Goal: Task Accomplishment & Management: Manage account settings

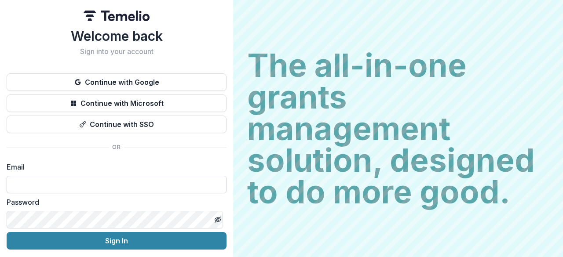
click at [109, 185] on input at bounding box center [117, 185] width 220 height 18
type input "**********"
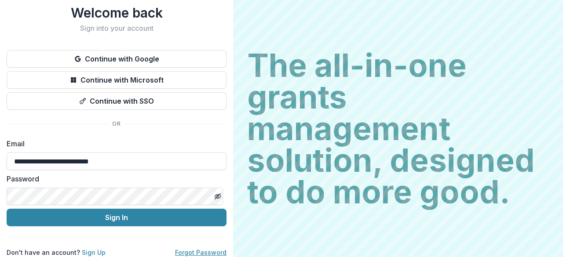
click at [196, 249] on link "Forgot Password" at bounding box center [200, 252] width 51 height 7
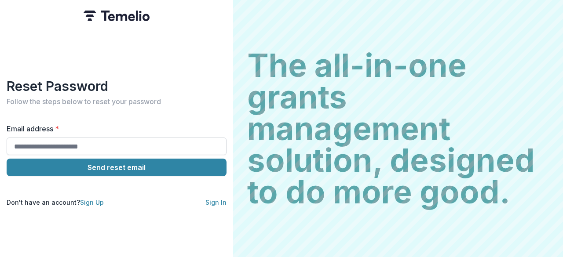
click at [108, 141] on input "Email address *" at bounding box center [117, 147] width 220 height 18
type input "**********"
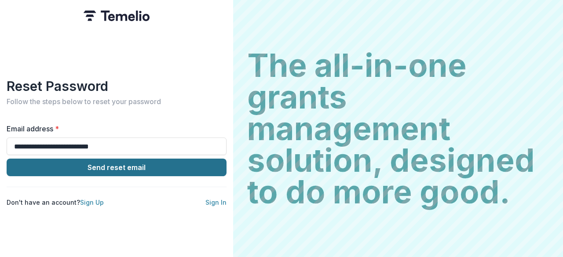
click at [119, 169] on button "Send reset email" at bounding box center [117, 168] width 220 height 18
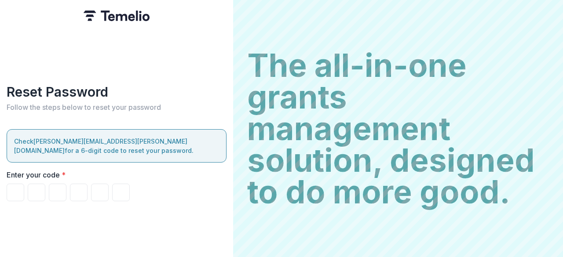
type input "*"
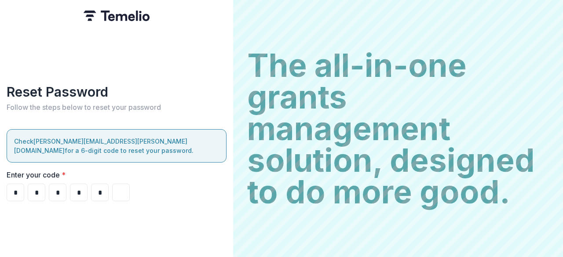
type input "*"
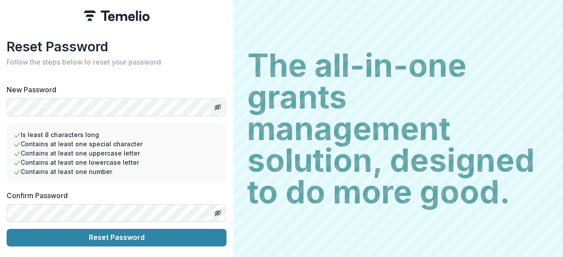
click at [218, 107] on icon "Toggle password visibility" at bounding box center [218, 107] width 0 height 0
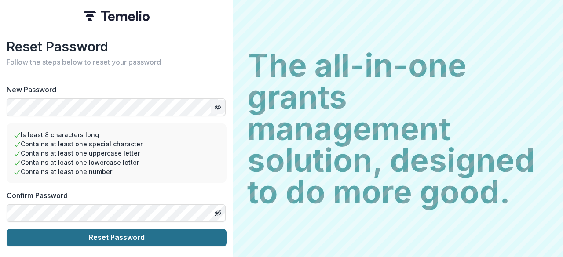
click at [144, 233] on button "Reset Password" at bounding box center [117, 238] width 220 height 18
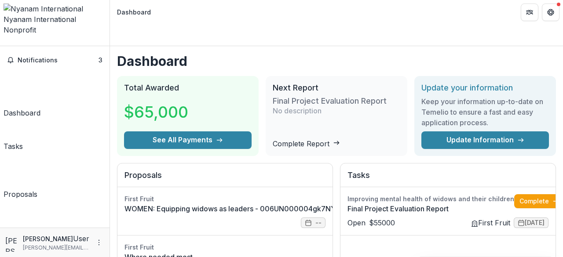
click at [39, 241] on div "Documents" at bounding box center [23, 246] width 38 height 11
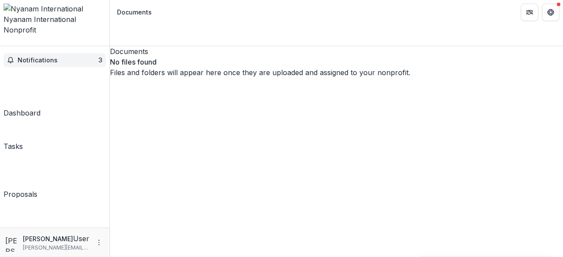
click at [51, 57] on span "Notifications" at bounding box center [58, 60] width 81 height 7
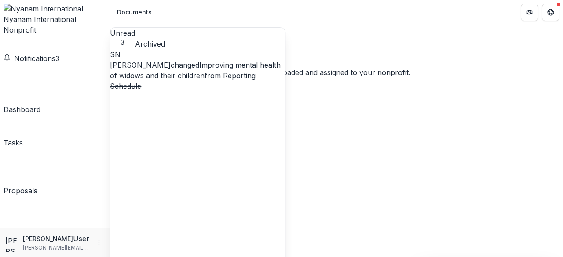
click at [225, 73] on link "Improving mental health of widows and their children" at bounding box center [195, 70] width 171 height 19
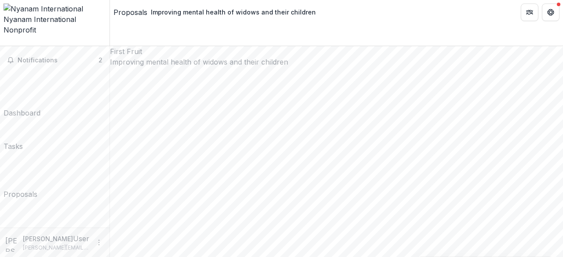
click at [40, 108] on div "Dashboard" at bounding box center [22, 113] width 37 height 11
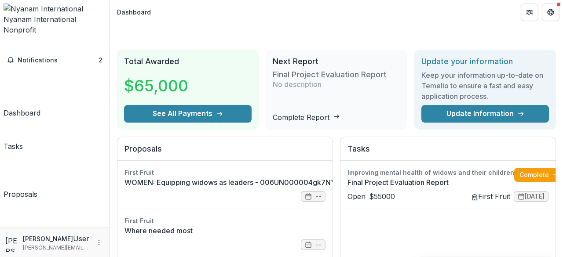
scroll to position [27, 0]
